Goal: Navigation & Orientation: Find specific page/section

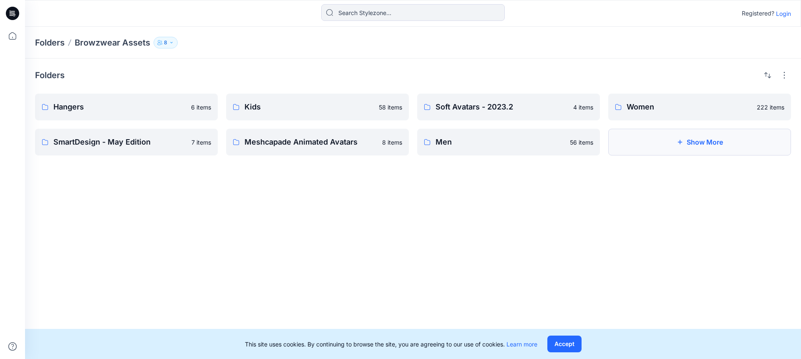
click at [674, 151] on button "Show More" at bounding box center [700, 142] width 183 height 27
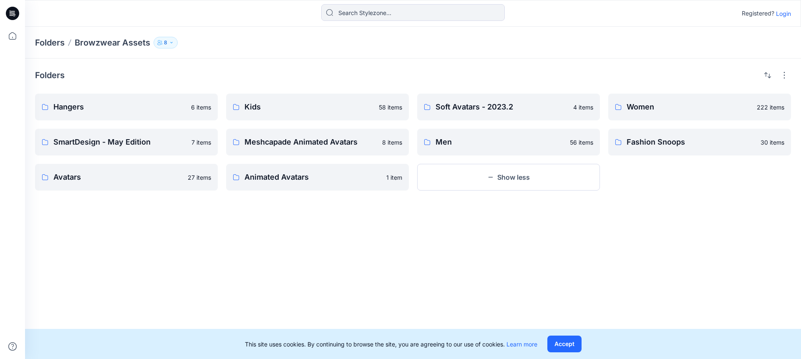
click at [517, 176] on button "Show less" at bounding box center [508, 177] width 183 height 27
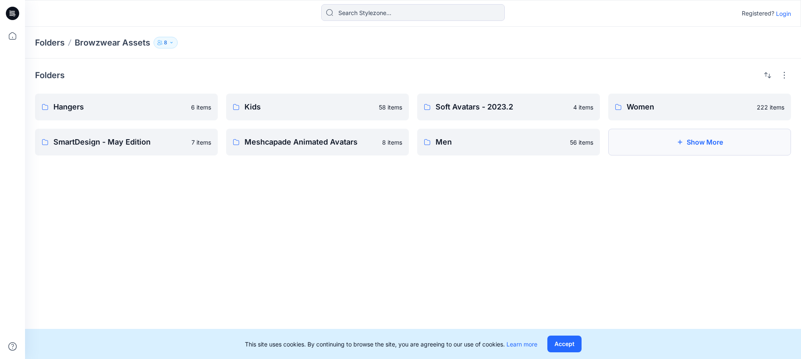
click at [670, 142] on button "Show More" at bounding box center [700, 142] width 183 height 27
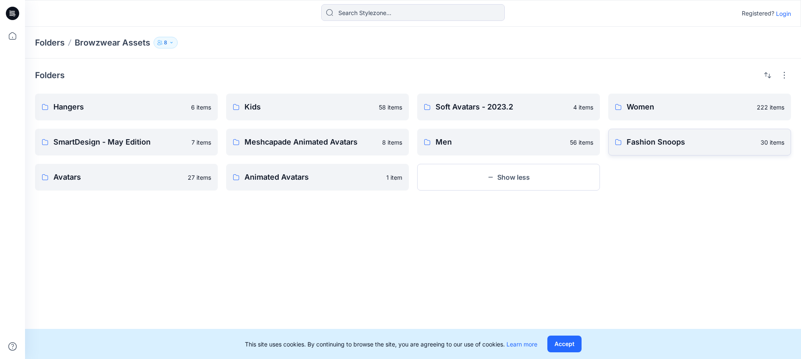
click at [652, 141] on p "Fashion Snoops" at bounding box center [691, 142] width 129 height 12
click at [121, 175] on p "Avatars" at bounding box center [117, 177] width 129 height 12
